Goal: Check status: Check status

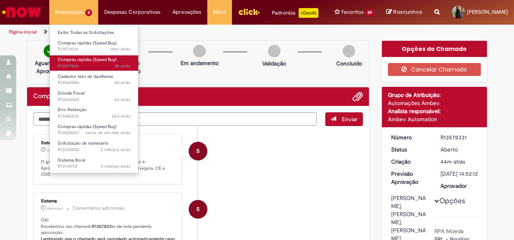
click at [81, 69] on span "3h atrás 3 horas atrás R13577414" at bounding box center [94, 66] width 73 height 6
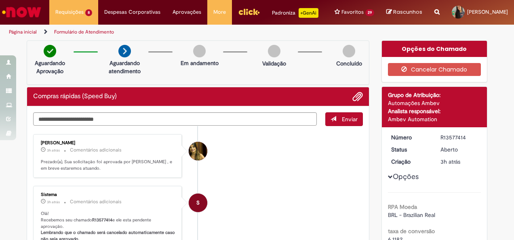
click at [222, 164] on li "Andresa Cristina Botelho 3h atrás 3 horas atrás Comentários adicionais Prezado(…" at bounding box center [198, 156] width 330 height 44
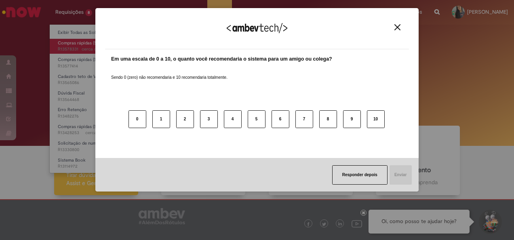
click at [82, 41] on div "Agradecemos seu feedback! Em uma escala de 0 a 10, o quanto você recomendaria o…" at bounding box center [257, 120] width 514 height 240
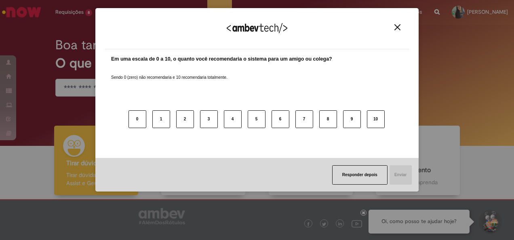
click at [399, 24] on img "Close" at bounding box center [397, 27] width 6 height 6
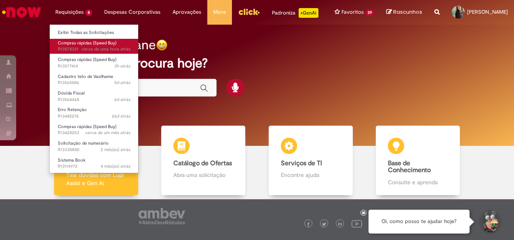
click at [75, 44] on span "Compras rápidas (Speed Buy)" at bounding box center [87, 43] width 59 height 6
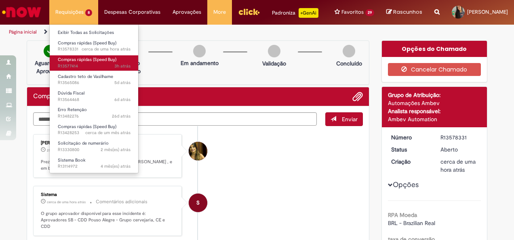
click at [86, 60] on span "Compras rápidas (Speed Buy)" at bounding box center [87, 60] width 59 height 6
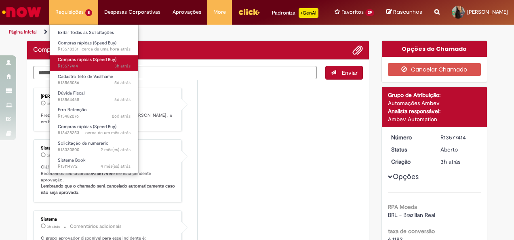
click at [86, 60] on span "Compras rápidas (Speed Buy)" at bounding box center [87, 60] width 59 height 6
